Goal: Task Accomplishment & Management: Manage account settings

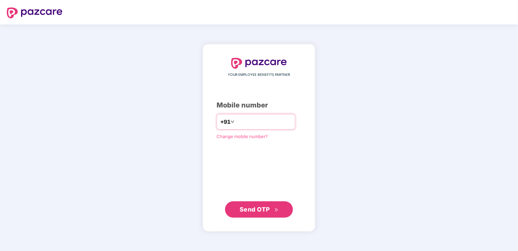
type input "**********"
click at [251, 204] on span "Send OTP" at bounding box center [259, 209] width 39 height 10
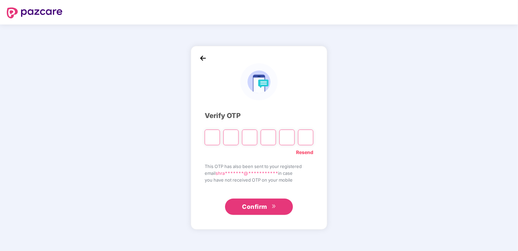
type input "*"
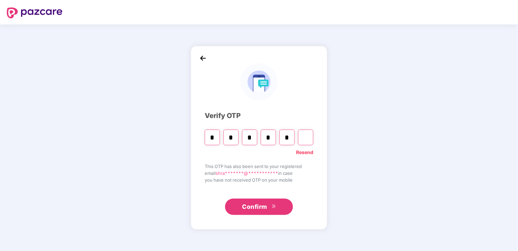
type input "*"
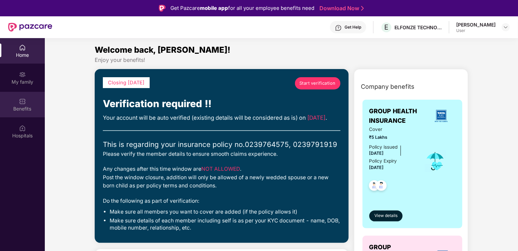
click at [20, 109] on div "Benefits" at bounding box center [22, 108] width 45 height 7
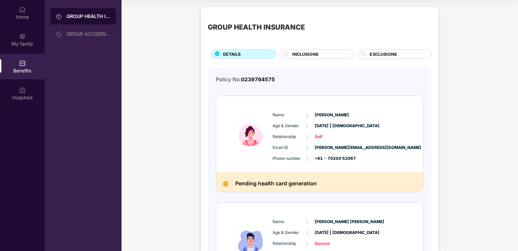
scroll to position [90, 0]
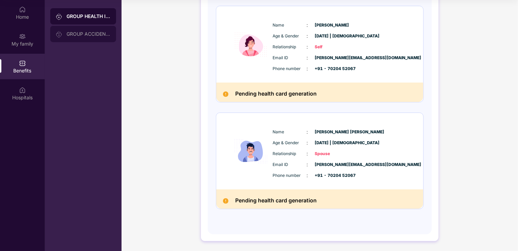
click at [91, 36] on div "GROUP ACCIDENTAL INSURANCE" at bounding box center [89, 33] width 44 height 5
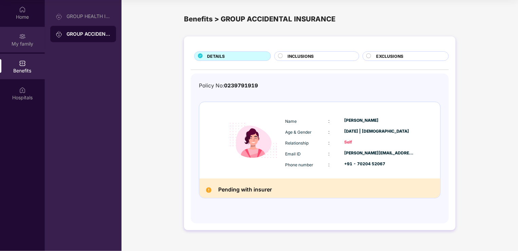
click at [21, 39] on img at bounding box center [22, 36] width 7 height 7
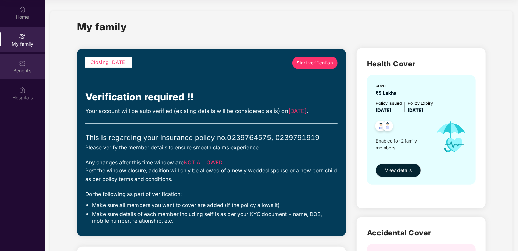
click at [17, 68] on div "Benefits" at bounding box center [22, 70] width 45 height 7
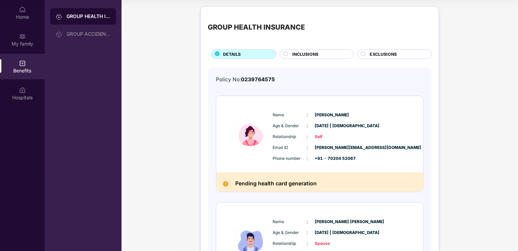
scroll to position [90, 0]
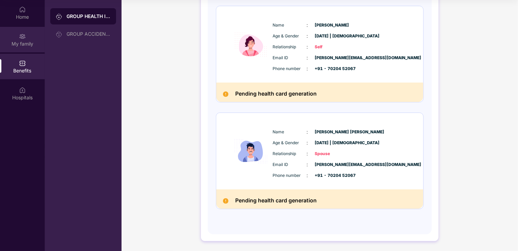
click at [24, 37] on img at bounding box center [22, 36] width 7 height 7
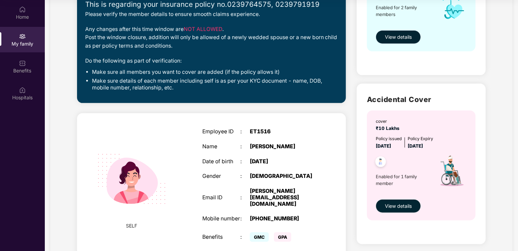
scroll to position [146, 0]
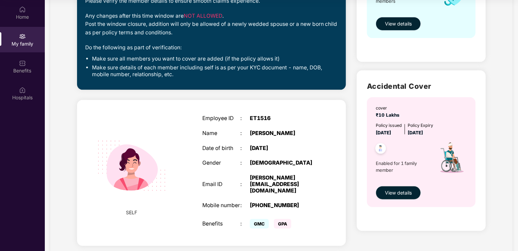
click at [399, 22] on span "View details" at bounding box center [398, 23] width 27 height 7
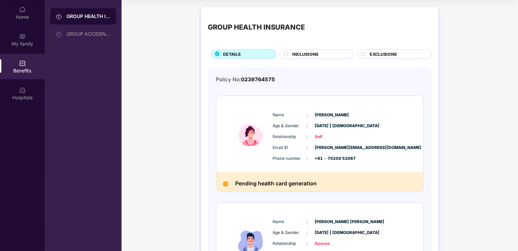
click at [312, 54] on span "INCLUSIONS" at bounding box center [306, 54] width 26 height 6
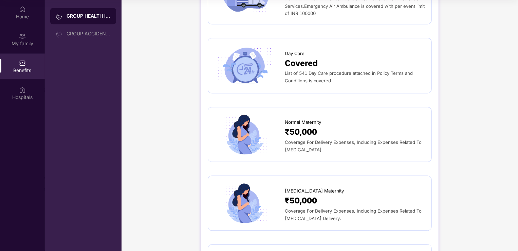
scroll to position [656, 0]
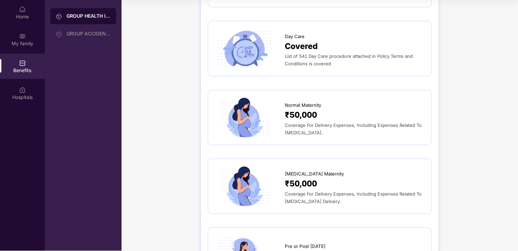
click at [292, 205] on div "[MEDICAL_DATA] Maternity ₹50,000 Coverage For Delivery Expenses, Including Expe…" at bounding box center [320, 186] width 210 height 41
click at [297, 183] on span "₹50,000" at bounding box center [301, 184] width 32 height 13
click at [242, 187] on img at bounding box center [244, 186] width 59 height 41
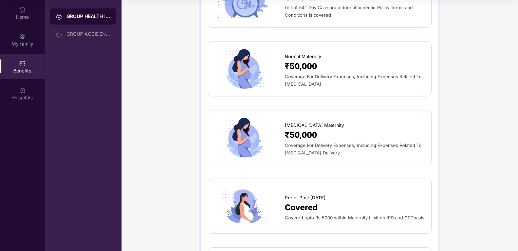
scroll to position [743, 0]
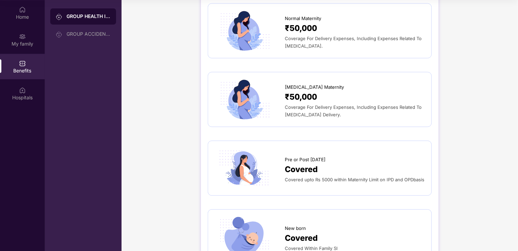
click at [304, 167] on span "Covered" at bounding box center [301, 169] width 33 height 13
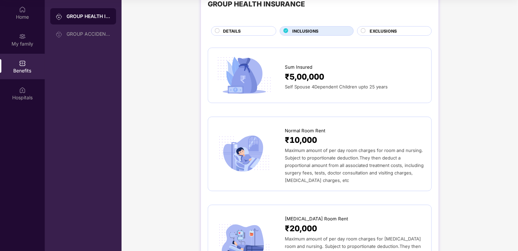
scroll to position [0, 0]
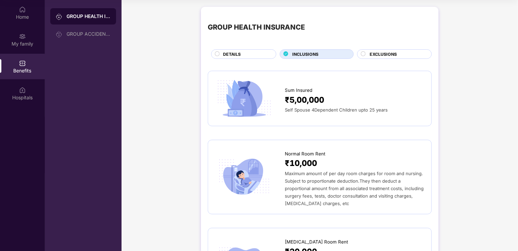
click at [365, 54] on circle at bounding box center [363, 54] width 4 height 4
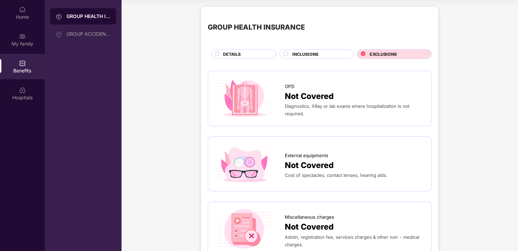
click at [218, 55] on circle at bounding box center [217, 54] width 4 height 4
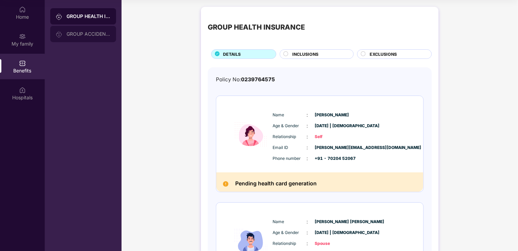
click at [91, 32] on div "GROUP ACCIDENTAL INSURANCE" at bounding box center [89, 33] width 44 height 5
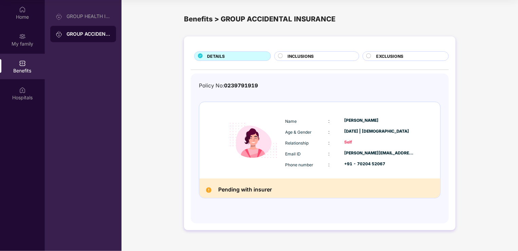
click at [280, 55] on circle at bounding box center [280, 56] width 4 height 4
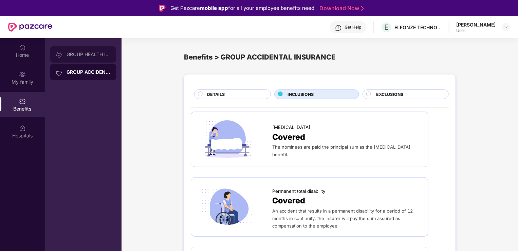
click at [75, 52] on div "GROUP HEALTH INSURANCE" at bounding box center [89, 54] width 44 height 5
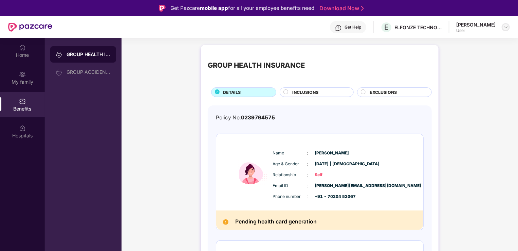
click at [508, 29] on img at bounding box center [505, 26] width 5 height 5
click at [485, 103] on div "GROUP HEALTH INSURANCE DETAILS INCLUSIONS EXCLUSIONS Policy No: 0239764575 Name…" at bounding box center [320, 209] width 396 height 337
click at [22, 80] on div "My family" at bounding box center [22, 81] width 45 height 7
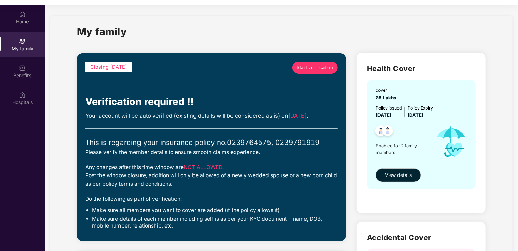
click at [319, 69] on span "Start verification" at bounding box center [315, 67] width 36 height 7
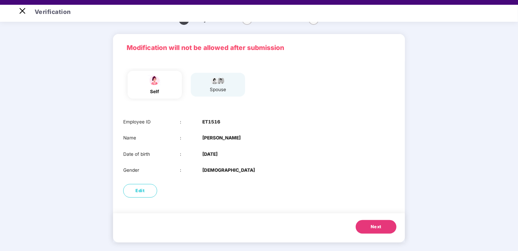
scroll to position [16, 0]
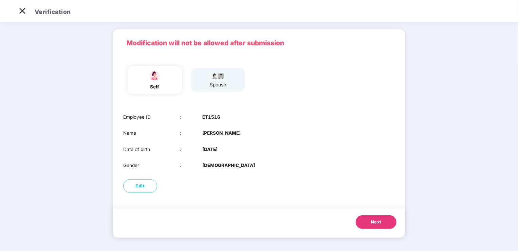
click at [373, 223] on span "Next" at bounding box center [376, 221] width 11 height 7
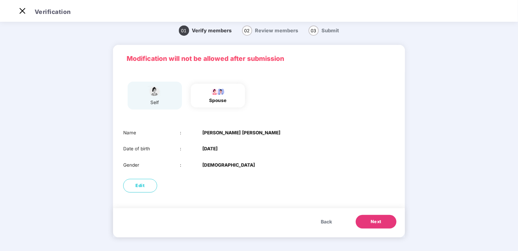
scroll to position [3, 0]
click at [380, 217] on button "Next" at bounding box center [376, 222] width 41 height 14
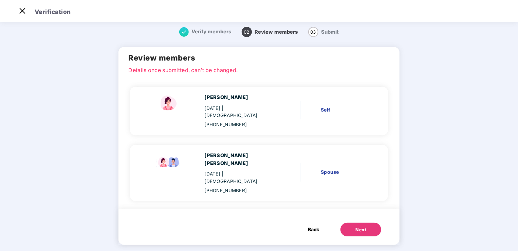
scroll to position [0, 0]
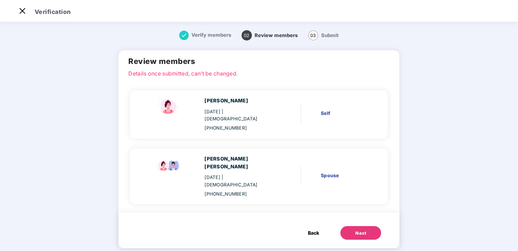
click at [228, 190] on div "[PHONE_NUMBER]" at bounding box center [239, 193] width 70 height 7
click at [324, 171] on div "Spouse" at bounding box center [344, 174] width 46 height 7
click at [361, 226] on button "Next" at bounding box center [360, 233] width 41 height 14
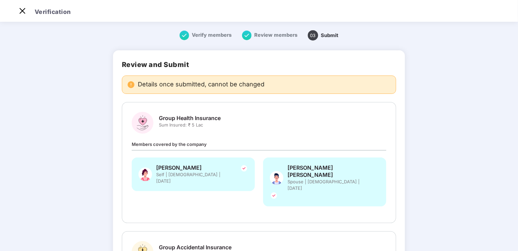
scroll to position [111, 0]
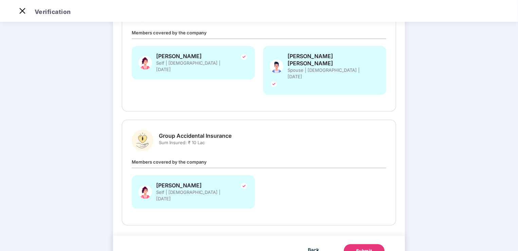
click at [357, 247] on div "Submit" at bounding box center [364, 250] width 16 height 7
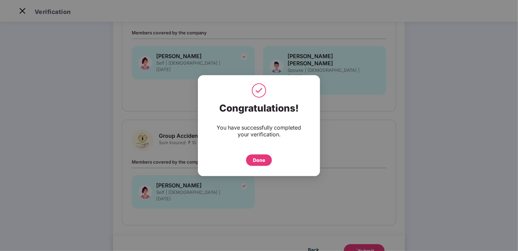
click at [258, 160] on div "Done" at bounding box center [259, 159] width 12 height 7
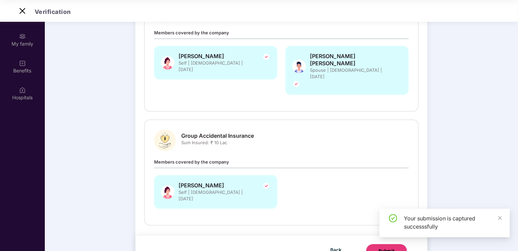
scroll to position [0, 0]
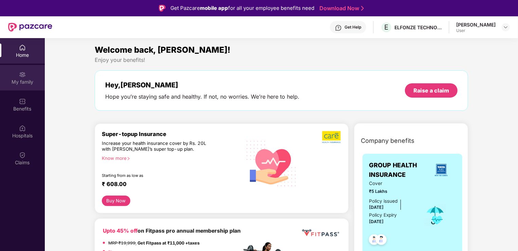
click at [24, 84] on div "My family" at bounding box center [22, 81] width 45 height 7
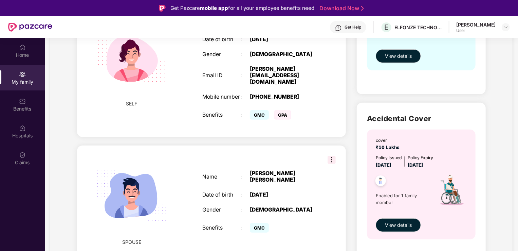
scroll to position [153, 0]
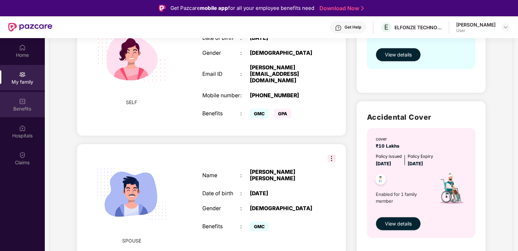
click at [25, 104] on div "Benefits" at bounding box center [22, 104] width 45 height 25
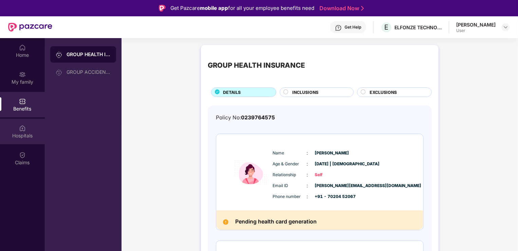
click at [20, 129] on img at bounding box center [22, 128] width 7 height 7
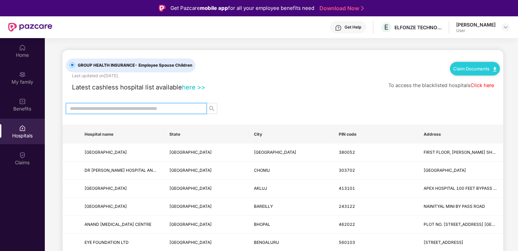
click at [160, 107] on input "text" at bounding box center [133, 108] width 127 height 7
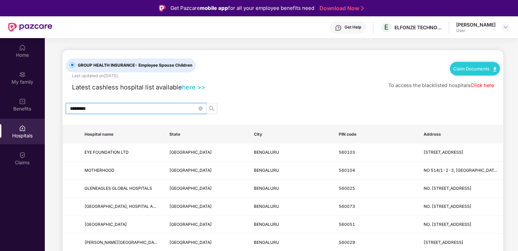
click at [214, 105] on button "button" at bounding box center [211, 108] width 11 height 11
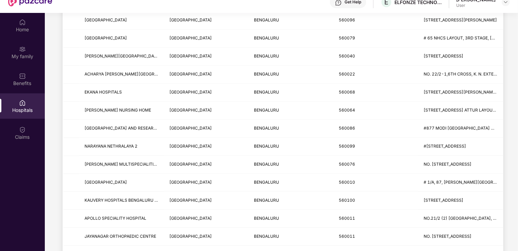
scroll to position [792, 0]
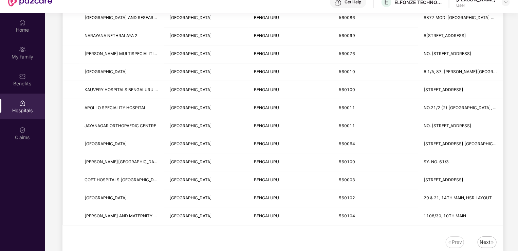
type input "*********"
click at [484, 238] on div "Next" at bounding box center [485, 241] width 11 height 7
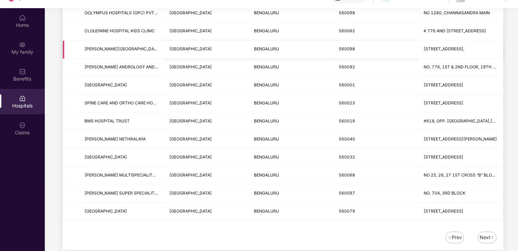
scroll to position [35, 0]
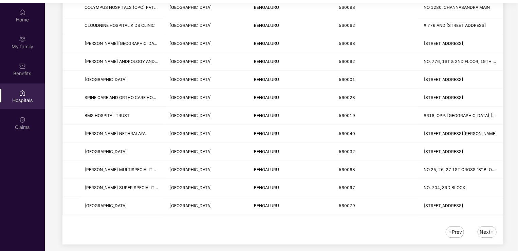
click at [480, 229] on div "Next" at bounding box center [485, 231] width 11 height 7
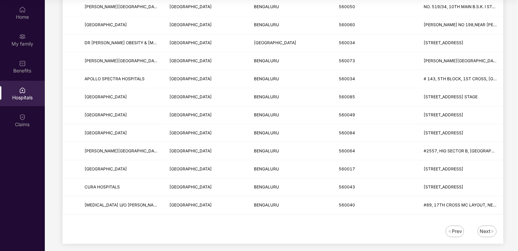
scroll to position [792, 0]
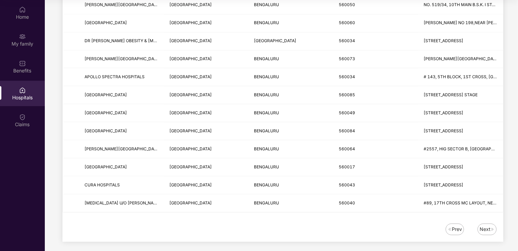
click at [485, 225] on div "Next" at bounding box center [485, 228] width 11 height 7
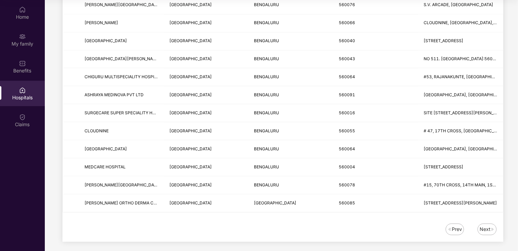
click at [485, 225] on div "Next" at bounding box center [485, 228] width 11 height 7
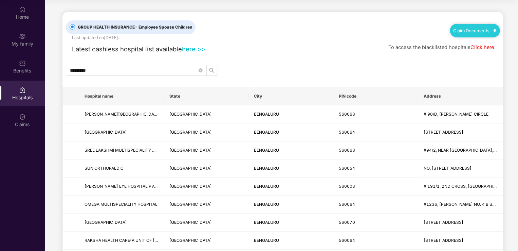
scroll to position [0, 0]
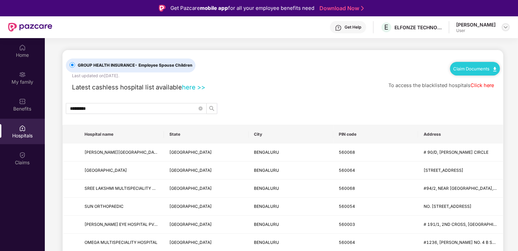
click at [505, 27] on img at bounding box center [505, 26] width 5 height 5
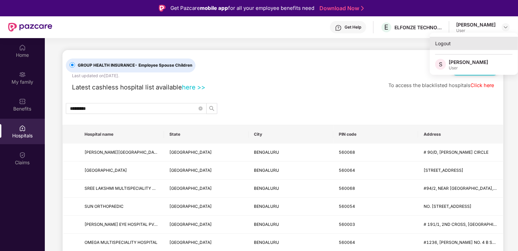
click at [442, 45] on div "Logout" at bounding box center [474, 43] width 88 height 13
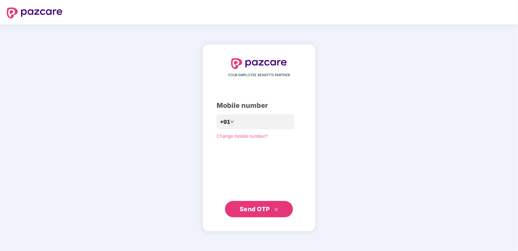
click at [128, 175] on div "YOUR EMPLOYEE BENEFITS PARTNER Mobile number +91 Change mobile number? Send OTP" at bounding box center [259, 137] width 518 height 226
